Goal: Task Accomplishment & Management: Use online tool/utility

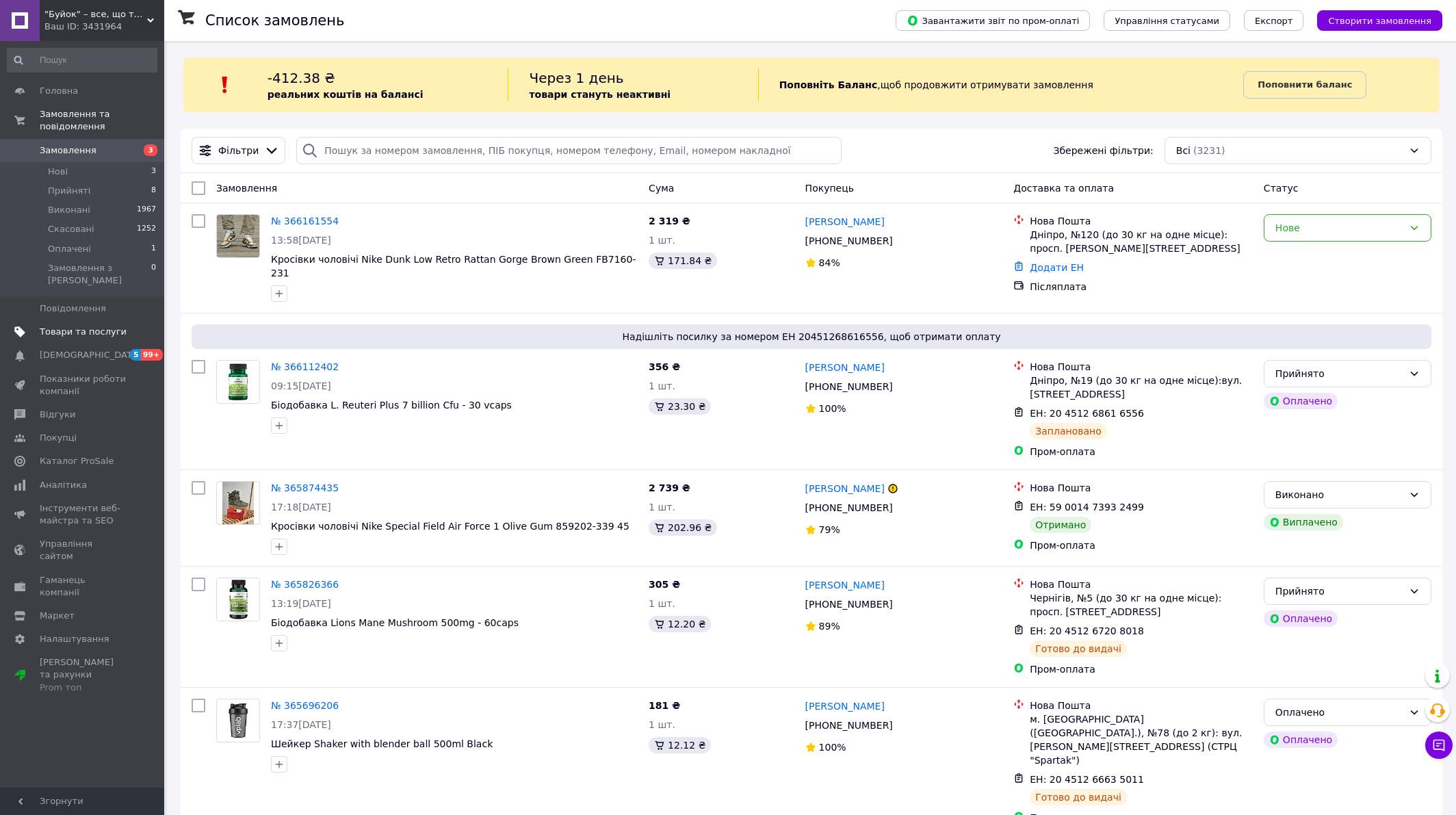
click at [81, 326] on span "Товари та послуги" at bounding box center [83, 332] width 87 height 12
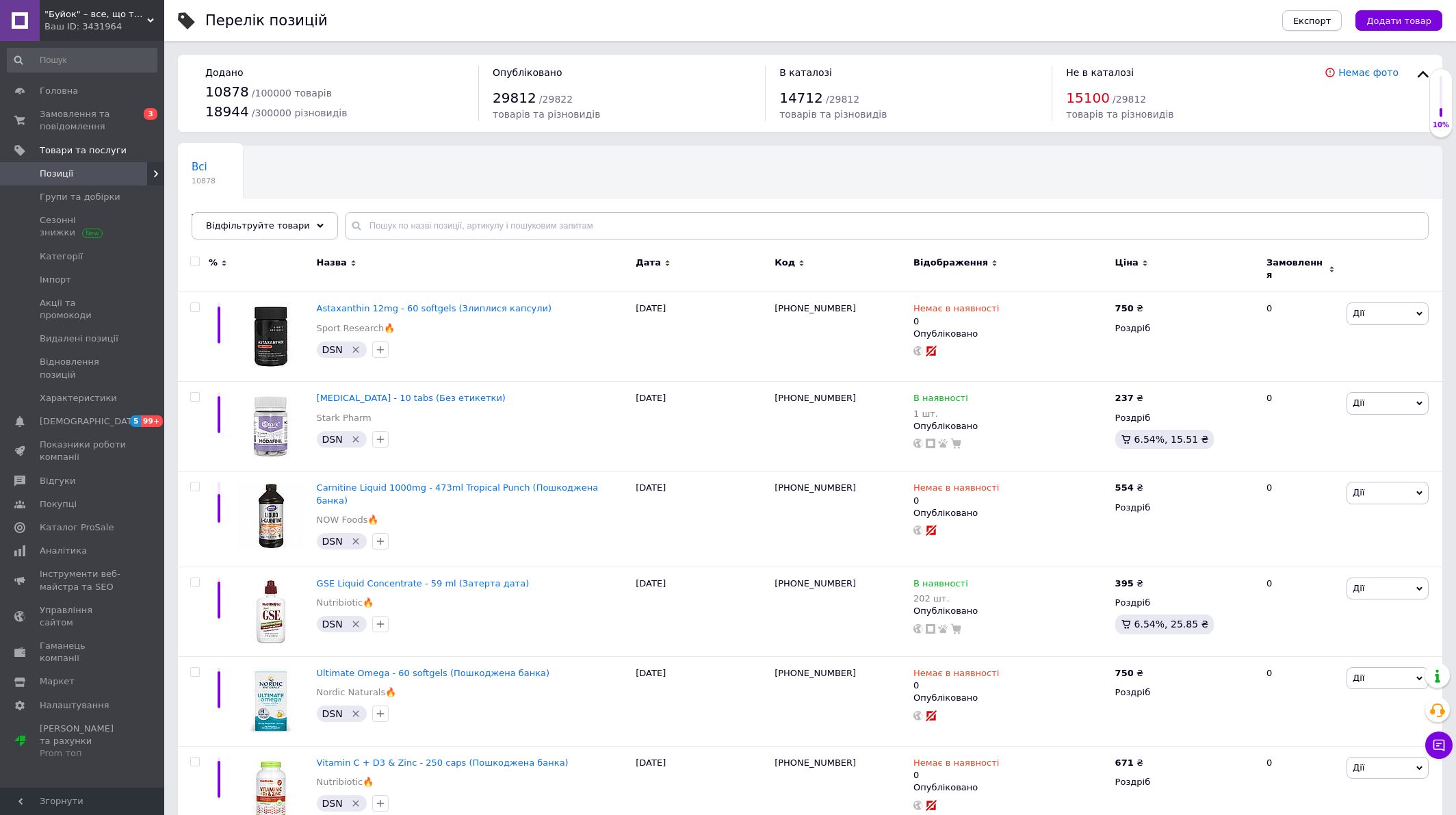
click at [1315, 22] on span "Експорт" at bounding box center [1313, 21] width 38 height 10
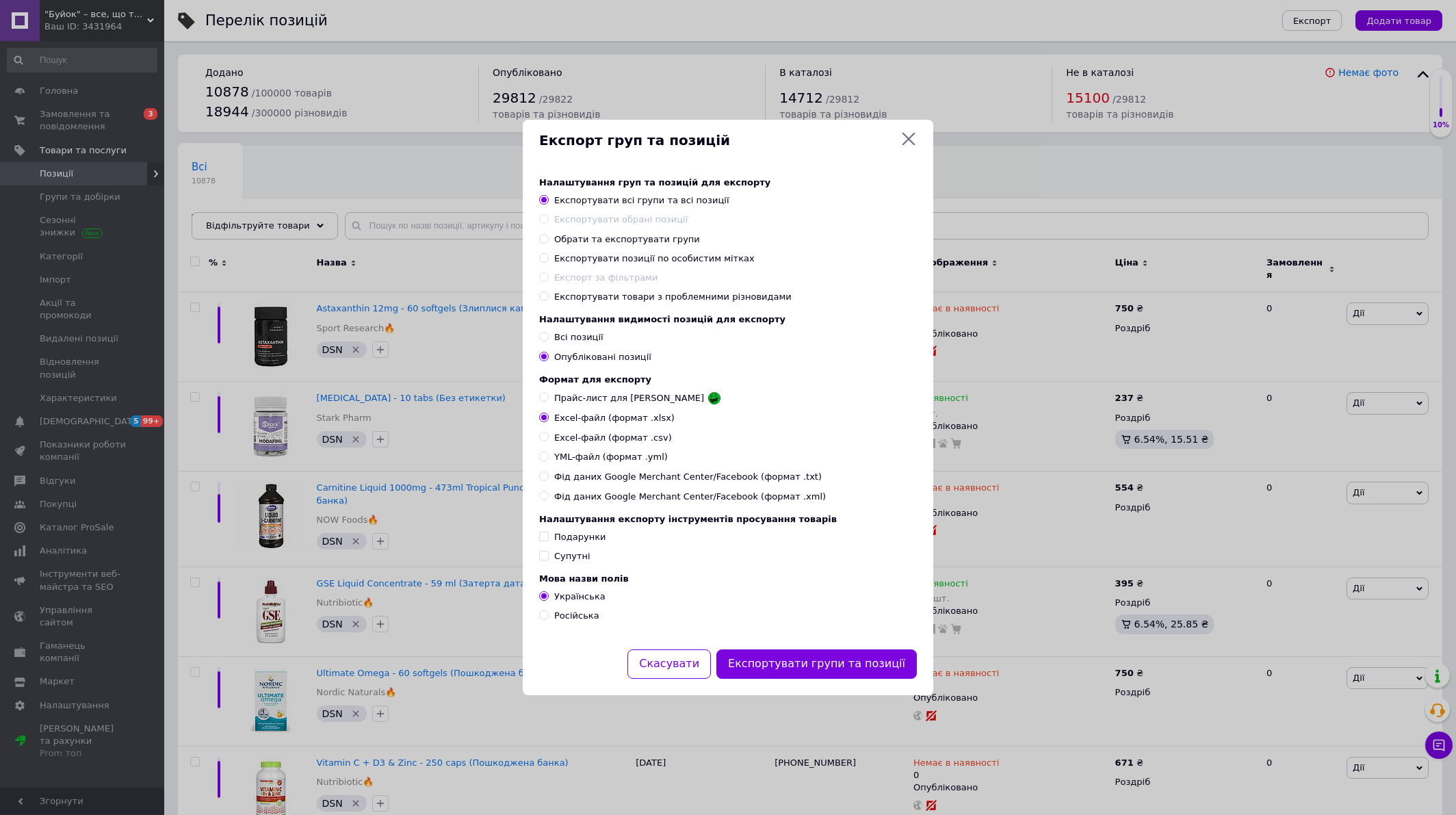
click at [58, 280] on div "Експорт груп та позицій Налаштування груп та позицій для експорту Експортувати …" at bounding box center [728, 407] width 1456 height 815
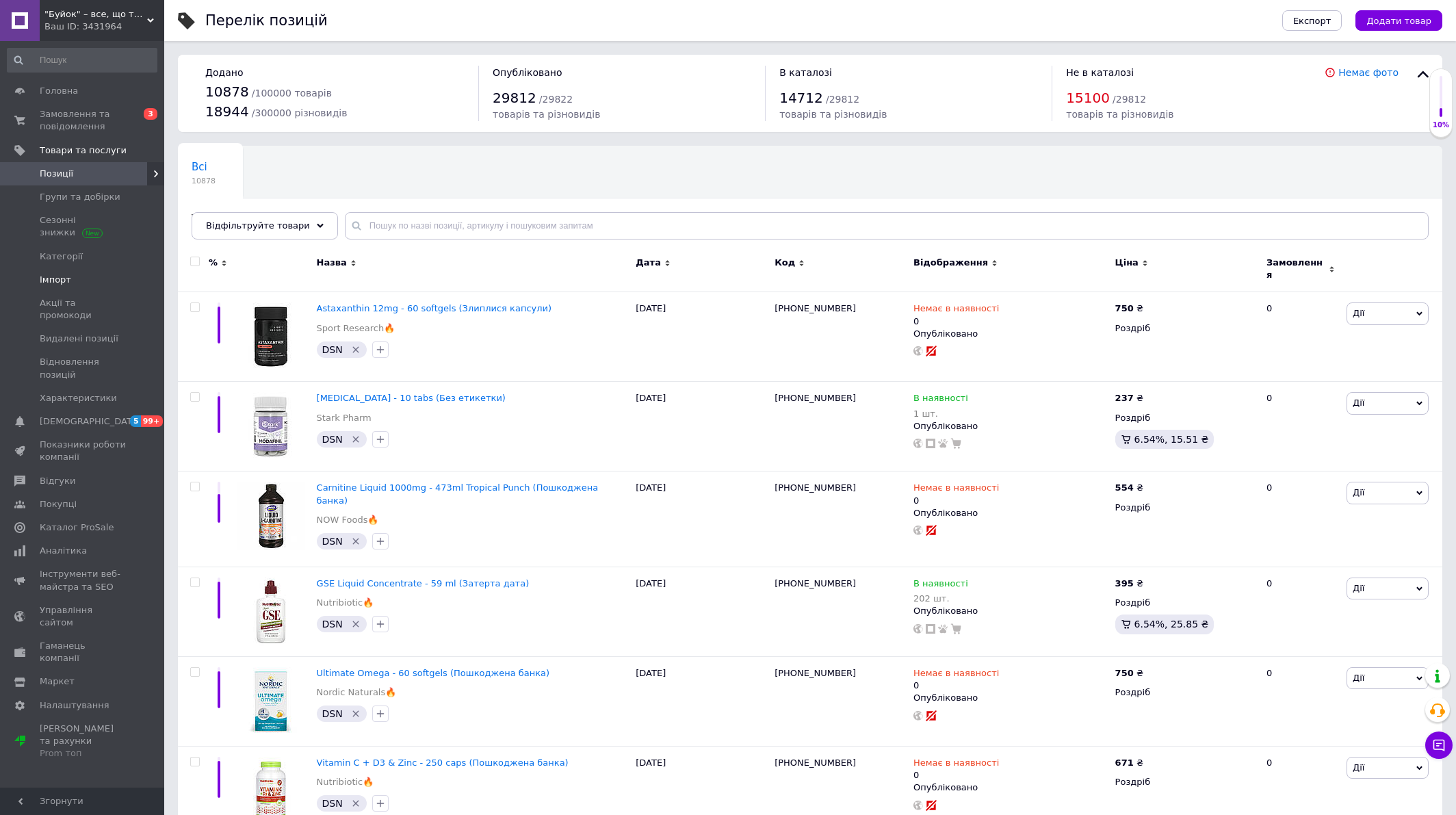
click at [66, 275] on span "Імпорт" at bounding box center [55, 280] width 31 height 12
